Goal: Task Accomplishment & Management: Complete application form

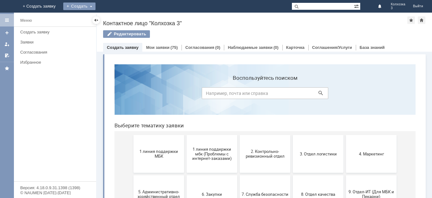
click at [95, 5] on div "Создать" at bounding box center [79, 7] width 32 height 8
click at [112, 21] on link "Заявка" at bounding box center [88, 19] width 48 height 8
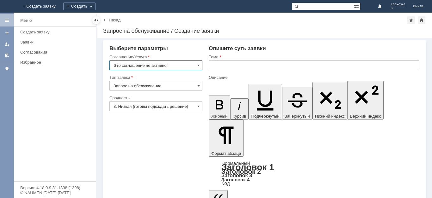
click at [196, 63] on input "Это соглашение не активно!" at bounding box center [155, 65] width 93 height 10
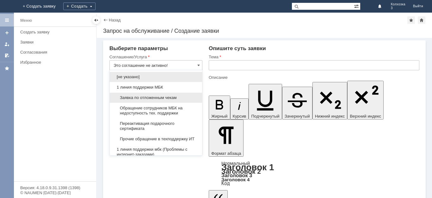
click at [177, 95] on div "Заявка по отложенным чекам" at bounding box center [156, 98] width 92 height 10
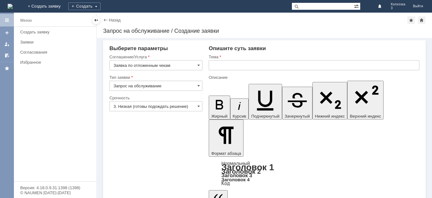
type input "Заявка по отложенным чекам"
click at [199, 108] on span at bounding box center [198, 106] width 3 height 5
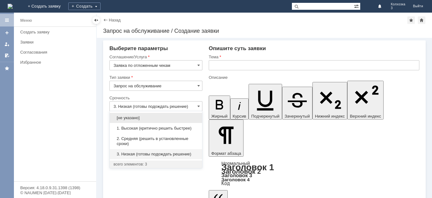
drag, startPoint x: 165, startPoint y: 138, endPoint x: 166, endPoint y: 132, distance: 6.1
click at [165, 138] on span "2. Средняя (решить в установленные сроки)" at bounding box center [155, 141] width 85 height 10
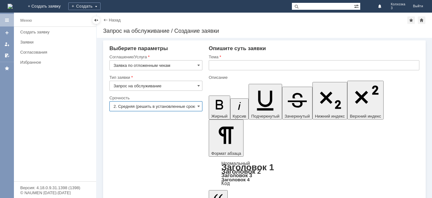
type input "2. Средняя (решить в установленные сроки)"
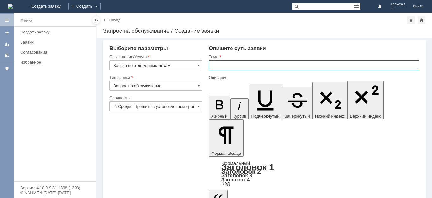
click at [222, 61] on input "text" at bounding box center [314, 65] width 210 height 10
type input "отложенные чеки"
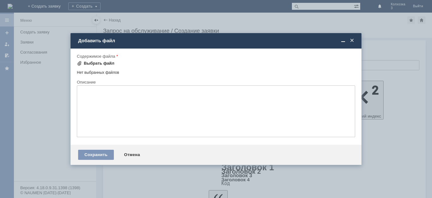
click at [81, 63] on span at bounding box center [79, 63] width 5 height 5
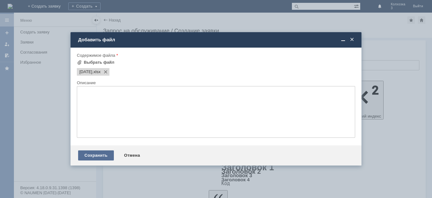
click at [94, 153] on div "Сохранить" at bounding box center [96, 156] width 36 height 10
